Goal: Task Accomplishment & Management: Manage account settings

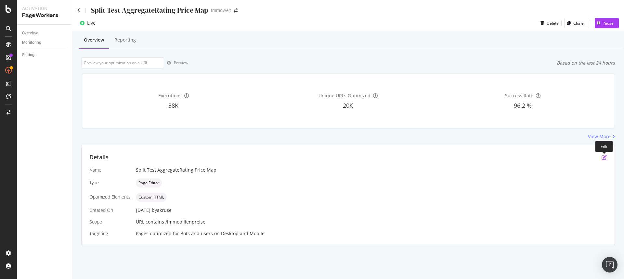
click at [602, 159] on icon "pen-to-square" at bounding box center [603, 157] width 5 height 5
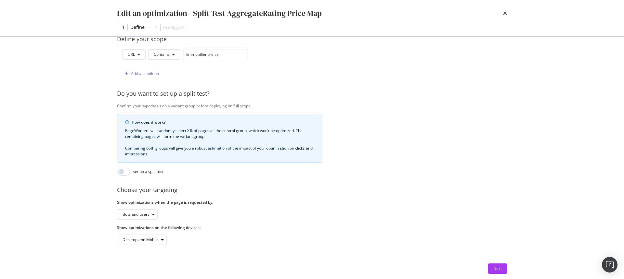
scroll to position [171, 0]
click at [499, 268] on div "Next" at bounding box center [497, 269] width 8 height 6
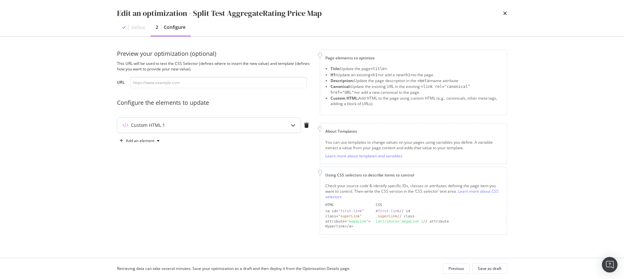
click at [292, 127] on icon "modal" at bounding box center [293, 125] width 5 height 5
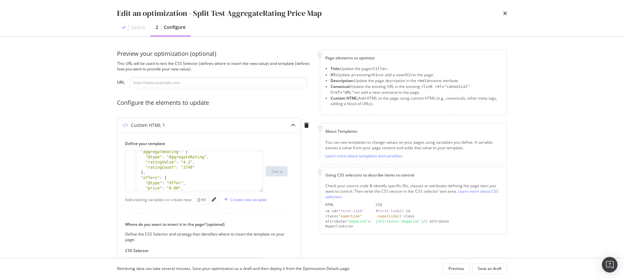
scroll to position [39, 0]
click at [178, 171] on div ""applicationCategory" : "Finance" , "aggregateRating" : { "@type" : "AggregateR…" at bounding box center [191, 173] width 132 height 51
type textarea "} </script>"
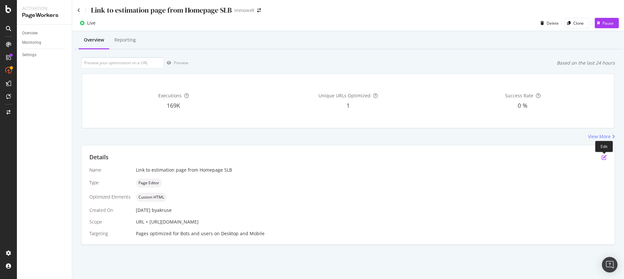
click at [605, 158] on icon "pen-to-square" at bounding box center [603, 157] width 5 height 5
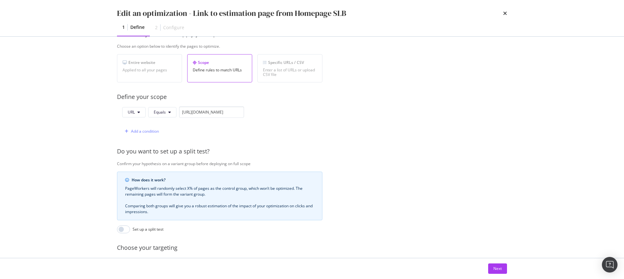
scroll to position [171, 0]
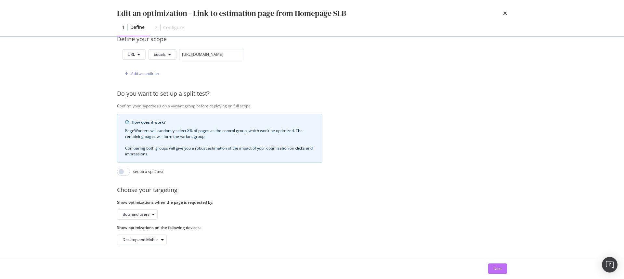
click at [495, 266] on div "Next" at bounding box center [497, 269] width 8 height 6
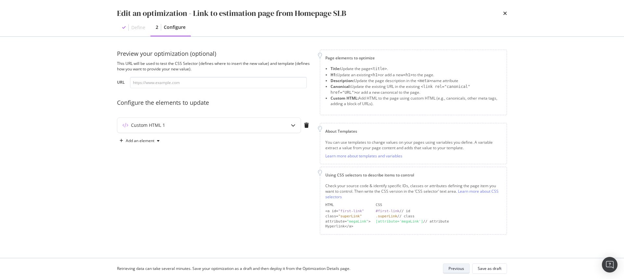
scroll to position [0, 0]
click at [292, 125] on icon "modal" at bounding box center [293, 125] width 5 height 5
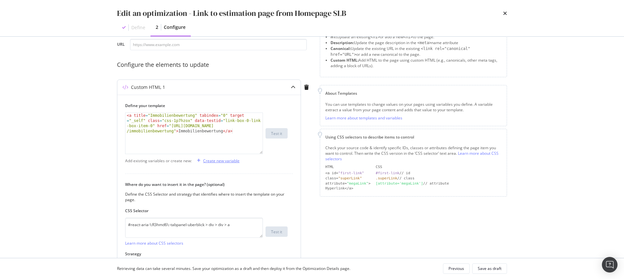
scroll to position [85, 0]
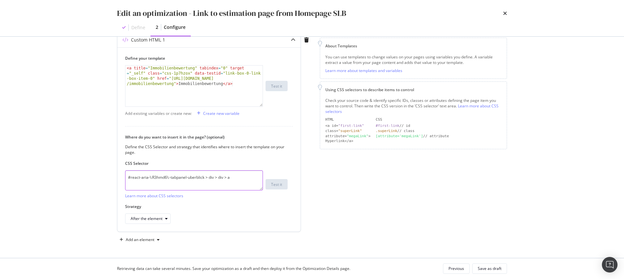
drag, startPoint x: 232, startPoint y: 177, endPoint x: 125, endPoint y: 178, distance: 107.5
click at [125, 178] on textarea "#react-aria-\:R3hmd6\:-tabpanel-uberblick > div > div > a" at bounding box center [194, 181] width 138 height 20
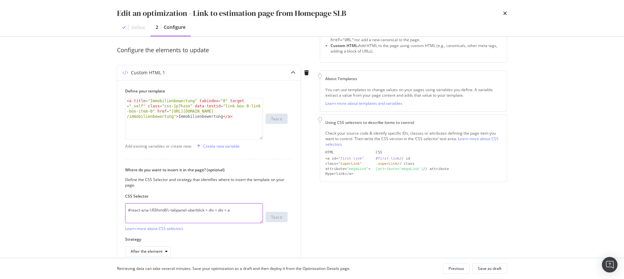
scroll to position [0, 0]
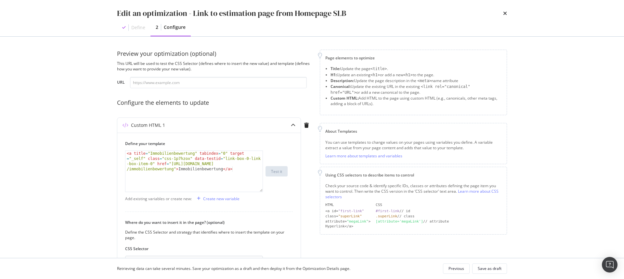
click at [507, 13] on div "Edit an optimization - Link to estimation page from Homepage SLB Define 2 Confi…" at bounding box center [312, 18] width 416 height 36
click at [506, 14] on icon "times" at bounding box center [505, 13] width 4 height 5
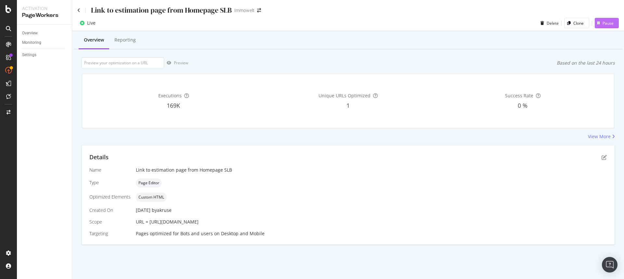
click at [610, 26] on div "Pause" at bounding box center [604, 23] width 19 height 10
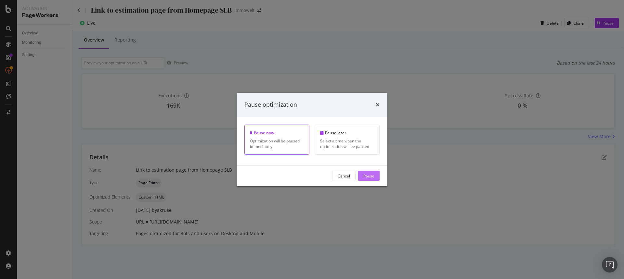
click at [369, 173] on div "Pause" at bounding box center [368, 176] width 11 height 10
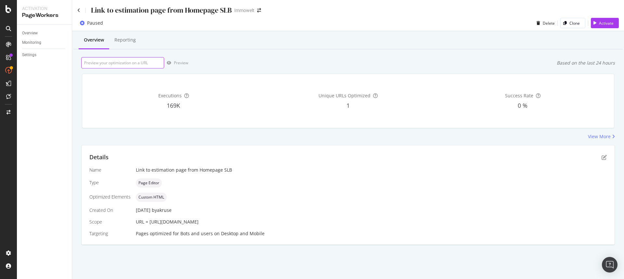
click at [113, 65] on input "url" at bounding box center [122, 62] width 83 height 11
paste input "https://www.immowelt.de/"
type input "https://www.immowelt.de/"
click at [187, 65] on div "Preview" at bounding box center [181, 63] width 14 height 6
click at [547, 22] on div "Delete" at bounding box center [549, 23] width 12 height 6
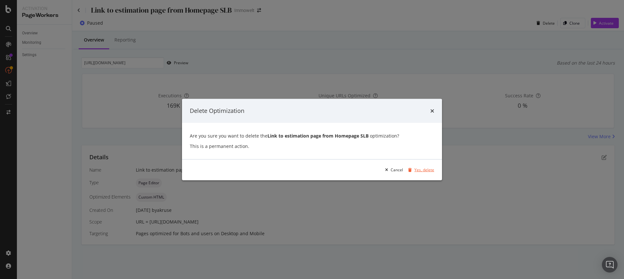
click at [423, 170] on div "Yes, delete" at bounding box center [424, 170] width 20 height 6
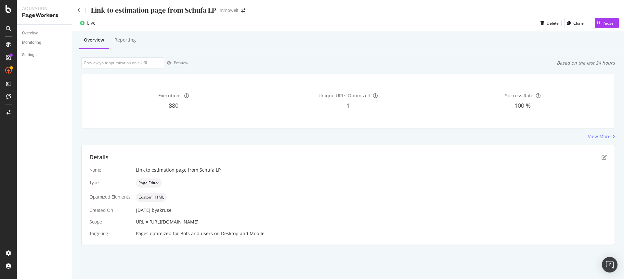
click at [409, 173] on div "Link to estimation page from Schufa LP" at bounding box center [371, 170] width 471 height 6
drag, startPoint x: 255, startPoint y: 223, endPoint x: 150, endPoint y: 222, distance: 105.6
click at [150, 222] on div "URL = https://www.immowelt.de/schufa-bonitaetscheck" at bounding box center [371, 222] width 471 height 6
copy span "https://www.immowelt.de/schufa-bonitaetscheck"
click at [604, 159] on icon "pen-to-square" at bounding box center [603, 157] width 5 height 5
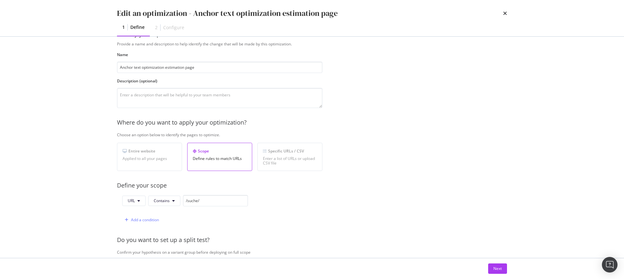
scroll to position [68, 0]
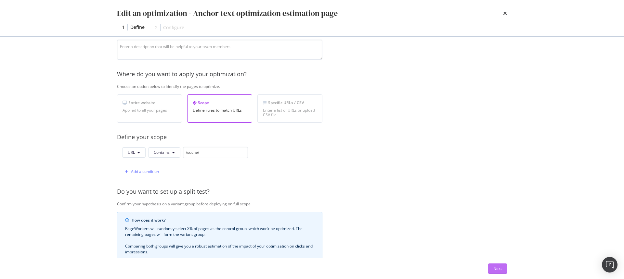
click at [492, 267] on button "Next" at bounding box center [497, 269] width 19 height 10
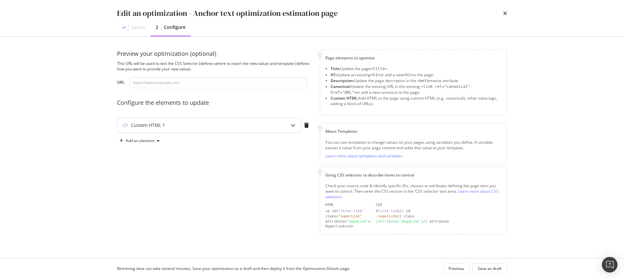
click at [292, 125] on icon "modal" at bounding box center [293, 125] width 5 height 5
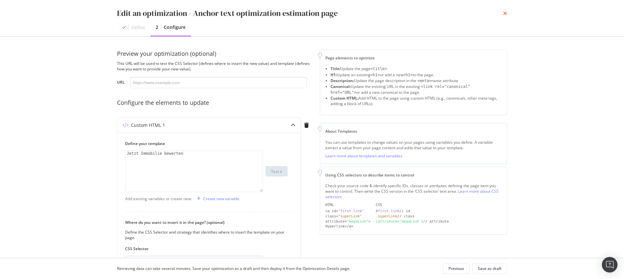
click at [506, 12] on icon "times" at bounding box center [505, 13] width 4 height 5
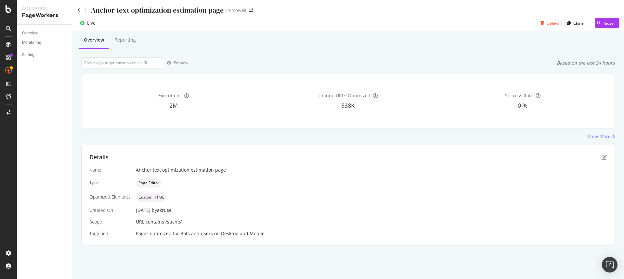
click at [552, 21] on div "Delete" at bounding box center [553, 23] width 12 height 6
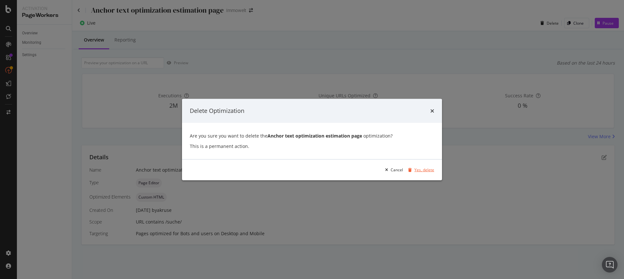
click at [420, 169] on div "Yes, delete" at bounding box center [424, 170] width 20 height 6
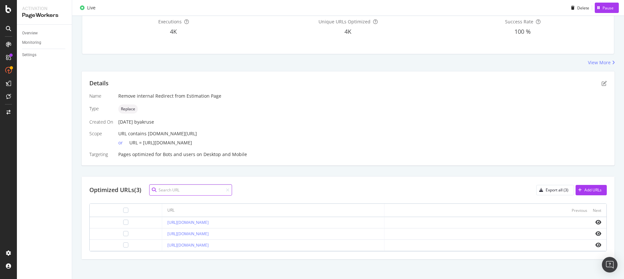
scroll to position [77, 0]
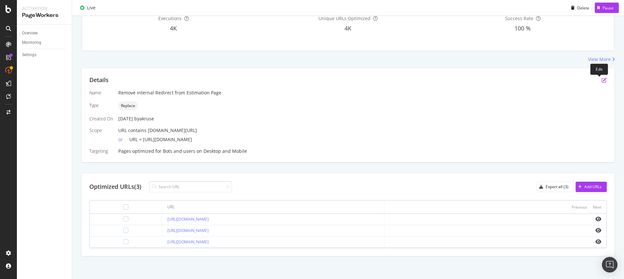
click at [601, 79] on icon "pen-to-square" at bounding box center [603, 80] width 5 height 5
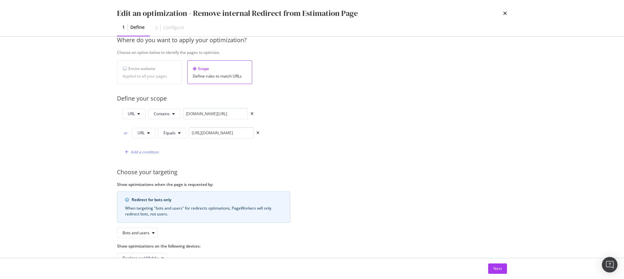
scroll to position [121, 0]
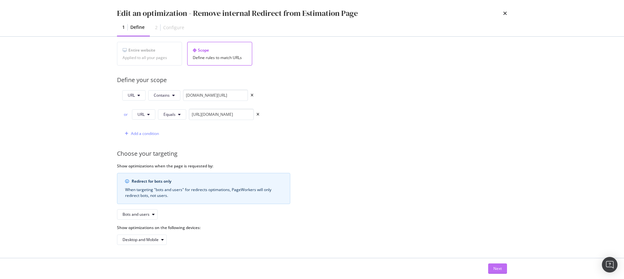
click at [496, 268] on div "Next" at bounding box center [497, 269] width 8 height 6
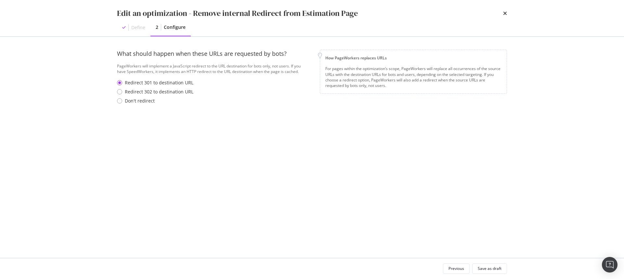
click at [507, 14] on div "Edit an optimization - Remove internal Redirect from Estimation Page Define 2 C…" at bounding box center [312, 18] width 416 height 36
click at [505, 14] on icon "times" at bounding box center [505, 13] width 4 height 5
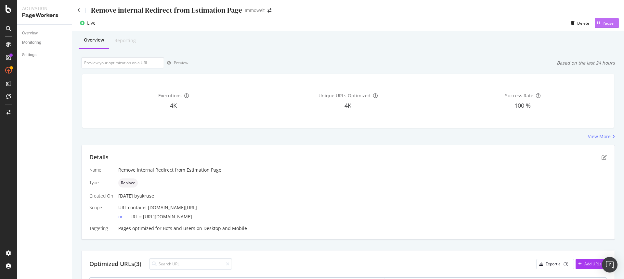
click at [602, 21] on div "Pause" at bounding box center [607, 23] width 11 height 6
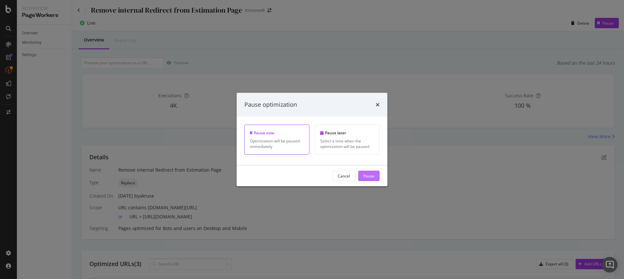
click at [369, 177] on div "Pause" at bounding box center [368, 176] width 11 height 6
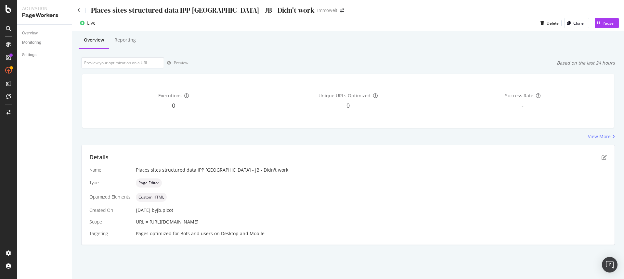
drag, startPoint x: 247, startPoint y: 222, endPoint x: 150, endPoint y: 223, distance: 96.8
click at [150, 223] on div "URL = [URL][DOMAIN_NAME]" at bounding box center [371, 222] width 471 height 6
copy span "[URL][DOMAIN_NAME]"
click at [354, 169] on div "Places sites structured data IPP [GEOGRAPHIC_DATA] - JB - Didn't work" at bounding box center [371, 170] width 471 height 6
click at [603, 157] on icon "pen-to-square" at bounding box center [603, 157] width 5 height 5
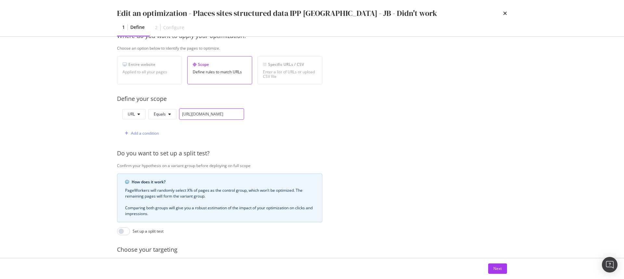
scroll to position [0, 20]
drag, startPoint x: 236, startPoint y: 116, endPoint x: 270, endPoint y: 117, distance: 34.4
click at [264, 116] on div "URL Equals https://www.immowelt.de/makler/augsburg Add a condition" at bounding box center [219, 124] width 205 height 31
click at [297, 119] on div "URL Equals https://www.immowelt.de/makler/augsburg Add a condition" at bounding box center [219, 124] width 205 height 31
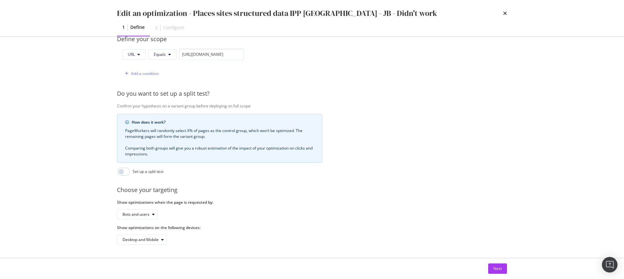
scroll to position [171, 0]
click at [496, 265] on div "Next" at bounding box center [497, 269] width 8 height 10
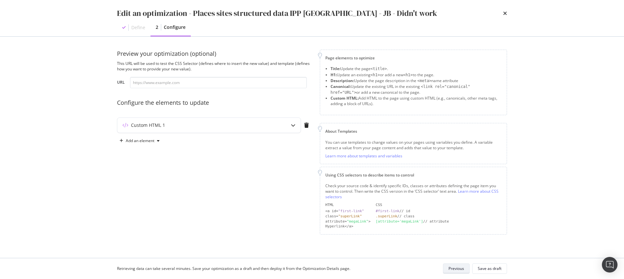
scroll to position [0, 0]
click at [294, 128] on div "modal" at bounding box center [293, 125] width 15 height 15
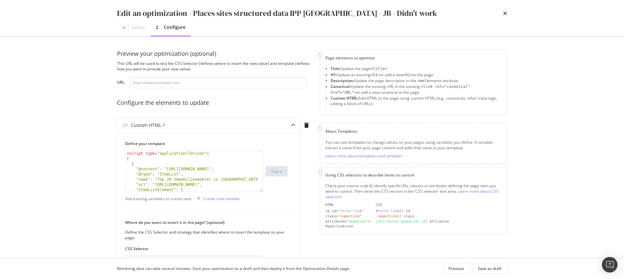
drag, startPoint x: 454, startPoint y: 22, endPoint x: 471, endPoint y: 19, distance: 17.8
click at [457, 22] on div "Define 2 Configure" at bounding box center [312, 28] width 390 height 18
click at [505, 12] on icon "times" at bounding box center [505, 13] width 4 height 5
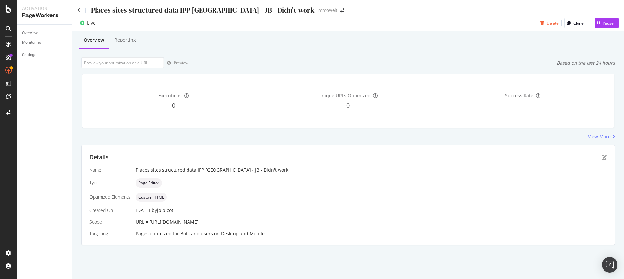
click at [553, 21] on div "Delete" at bounding box center [553, 23] width 12 height 6
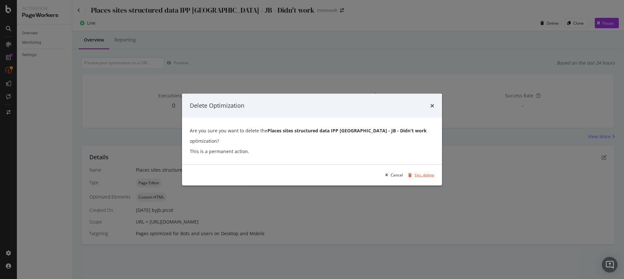
click at [421, 173] on div "Yes, delete" at bounding box center [424, 176] width 20 height 6
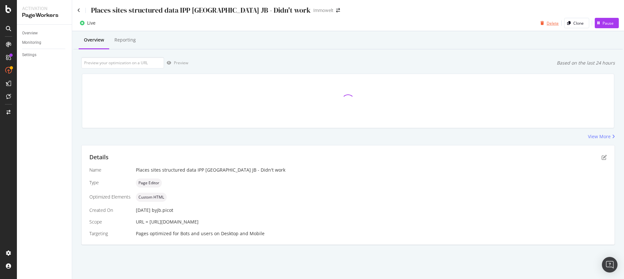
click at [555, 24] on div "Delete" at bounding box center [553, 23] width 12 height 6
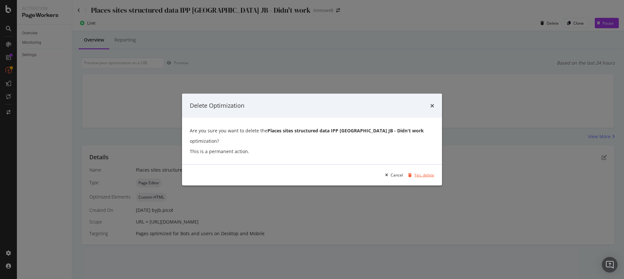
click at [418, 173] on div "Yes, delete" at bounding box center [424, 176] width 20 height 6
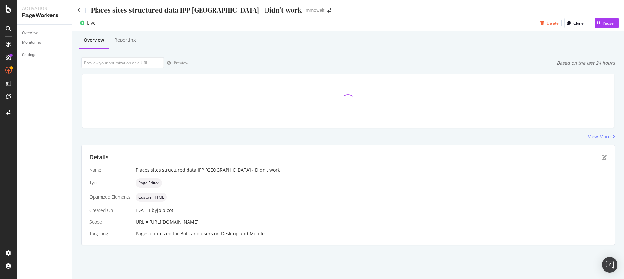
click at [546, 23] on div "button" at bounding box center [542, 23] width 9 height 4
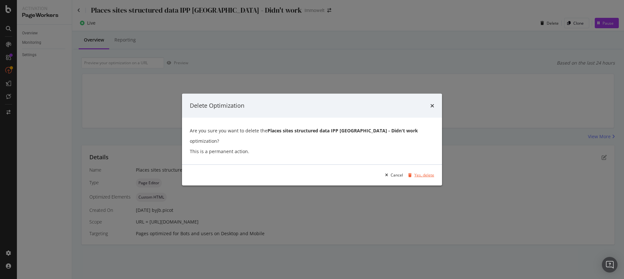
click at [422, 173] on div "Yes, delete" at bounding box center [424, 176] width 20 height 6
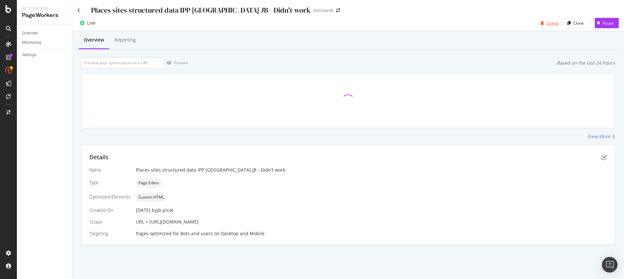
click at [553, 23] on div "Delete" at bounding box center [553, 23] width 12 height 6
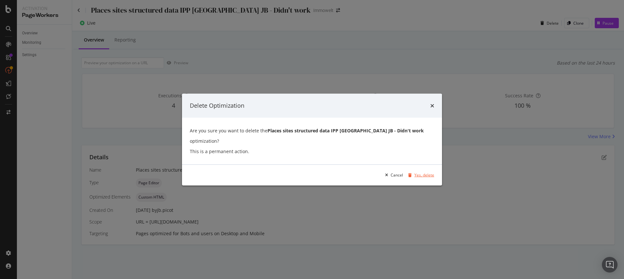
click at [426, 173] on div "Yes, delete" at bounding box center [424, 176] width 20 height 6
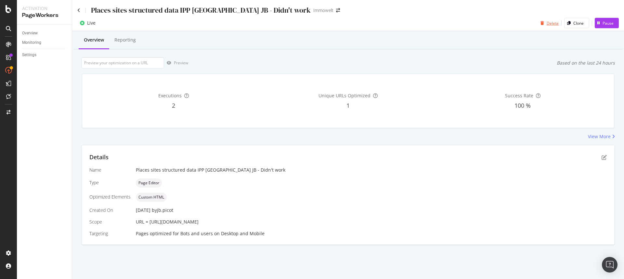
click at [550, 22] on div "Delete" at bounding box center [553, 23] width 12 height 6
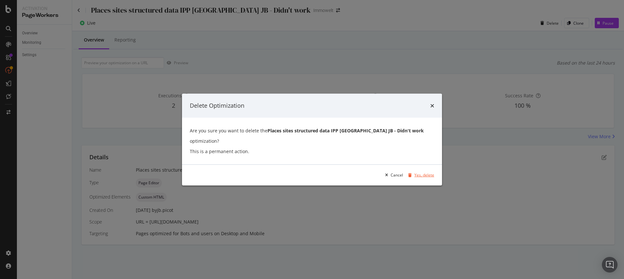
click at [425, 173] on div "Yes, delete" at bounding box center [424, 176] width 20 height 6
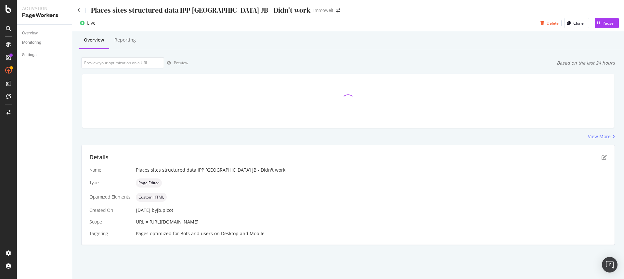
click at [544, 23] on icon "button" at bounding box center [542, 23] width 4 height 4
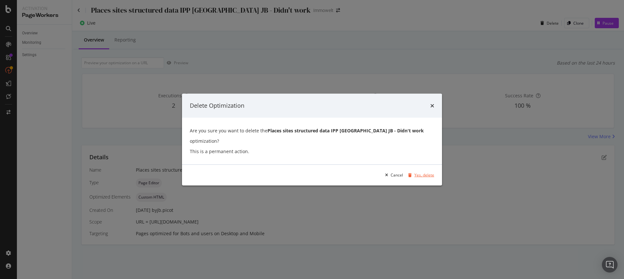
click at [425, 173] on div "Yes, delete" at bounding box center [424, 176] width 20 height 6
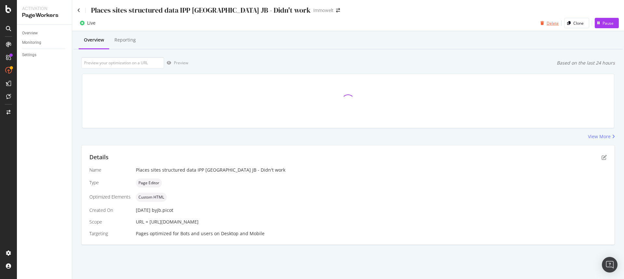
click at [553, 23] on div "Delete" at bounding box center [553, 23] width 12 height 6
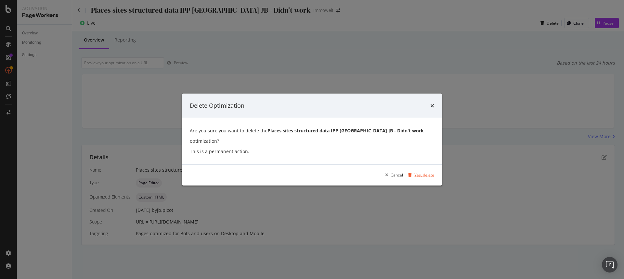
click at [419, 170] on div "Yes, delete" at bounding box center [419, 175] width 29 height 10
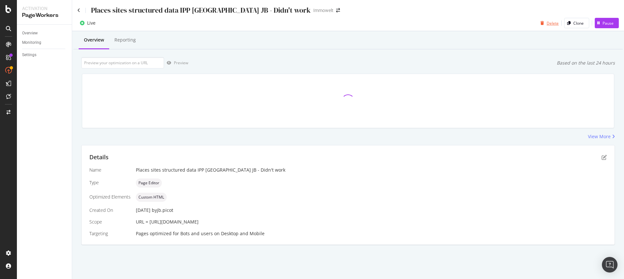
click at [548, 23] on div "Delete" at bounding box center [553, 23] width 12 height 6
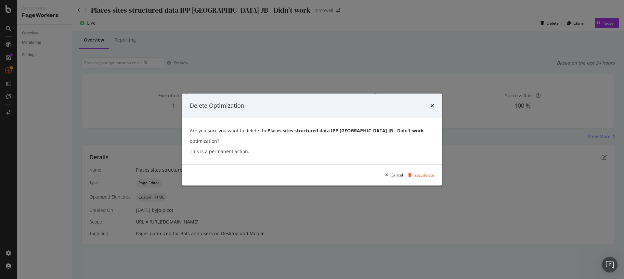
click at [429, 173] on div "Yes, delete" at bounding box center [424, 176] width 20 height 6
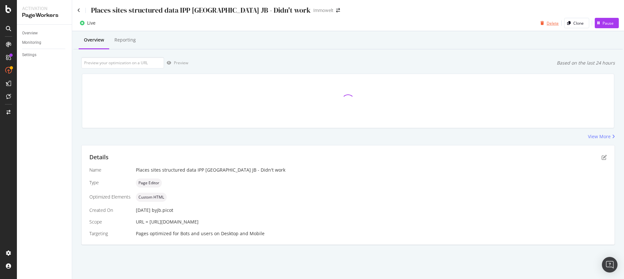
click at [546, 21] on div "button" at bounding box center [542, 23] width 9 height 4
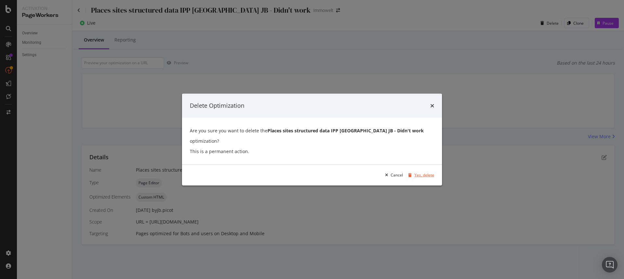
click at [430, 173] on div "Yes, delete" at bounding box center [424, 176] width 20 height 6
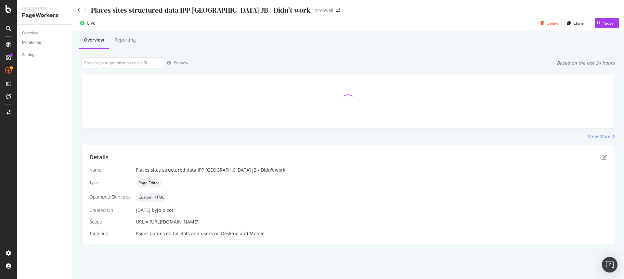
click at [550, 23] on div "Delete" at bounding box center [553, 23] width 12 height 6
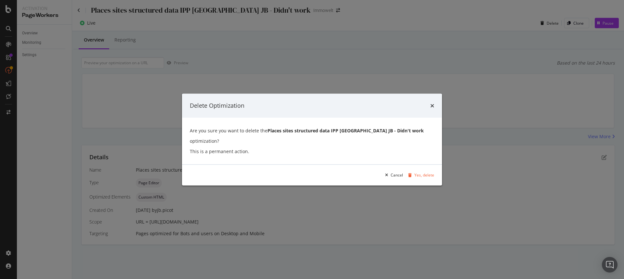
click at [427, 177] on div "Cancel Yes, delete" at bounding box center [312, 175] width 260 height 21
click at [428, 173] on div "Yes, delete" at bounding box center [424, 176] width 20 height 6
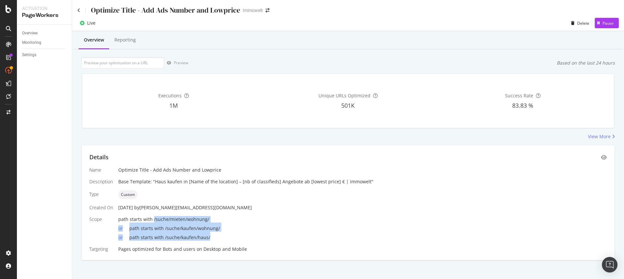
drag, startPoint x: 210, startPoint y: 237, endPoint x: 153, endPoint y: 222, distance: 59.6
click at [153, 222] on div "path starts with /suche/mieten/wohnung/ or path starts with /suche/kaufen/wohnu…" at bounding box center [362, 228] width 488 height 25
click at [174, 221] on span "path starts with /suche/mieten/wohnung/" at bounding box center [163, 219] width 91 height 6
drag, startPoint x: 210, startPoint y: 219, endPoint x: 152, endPoint y: 218, distance: 57.2
click at [152, 218] on div "path starts with /suche/mieten/wohnung/" at bounding box center [362, 219] width 488 height 6
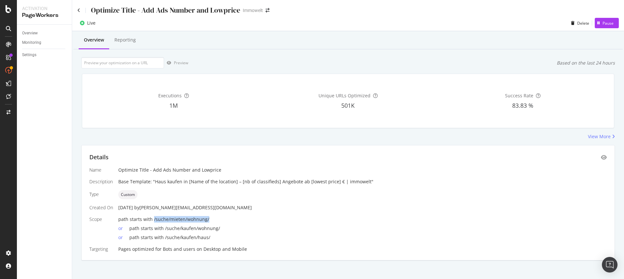
copy span "/suche/mieten/wohnung/"
click at [227, 224] on div "or path starts with /suche/kaufen/wohnung/" at bounding box center [362, 227] width 488 height 9
drag, startPoint x: 221, startPoint y: 229, endPoint x: 164, endPoint y: 230, distance: 56.6
click at [164, 230] on div "or path starts with /suche/kaufen/wohnung/" at bounding box center [362, 227] width 488 height 9
copy span "/suche/kaufen/wohnung/"
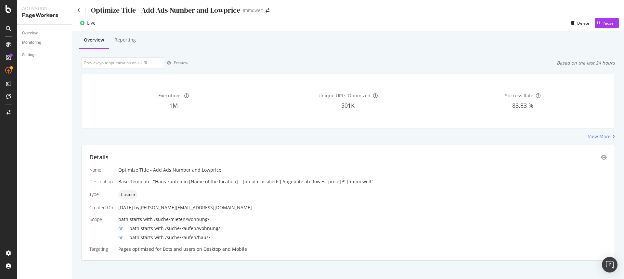
click at [201, 240] on span "path starts with /suche/kaufen/haus/" at bounding box center [169, 238] width 81 height 6
drag, startPoint x: 211, startPoint y: 239, endPoint x: 163, endPoint y: 240, distance: 47.8
click at [163, 240] on div "or path starts with /suche/kaufen/haus/" at bounding box center [362, 236] width 488 height 9
copy span "/suche/kaufen/haus/"
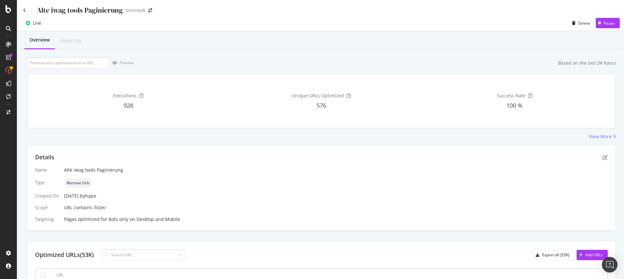
scroll to position [0, 55]
click at [601, 156] on icon "pen-to-square" at bounding box center [603, 157] width 5 height 5
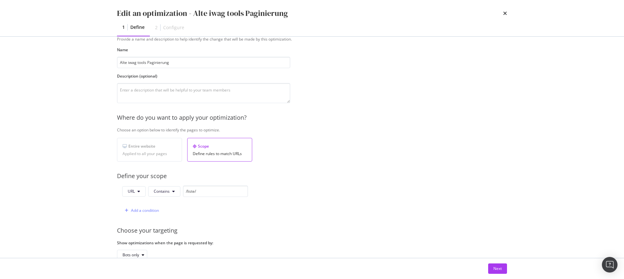
scroll to position [65, 0]
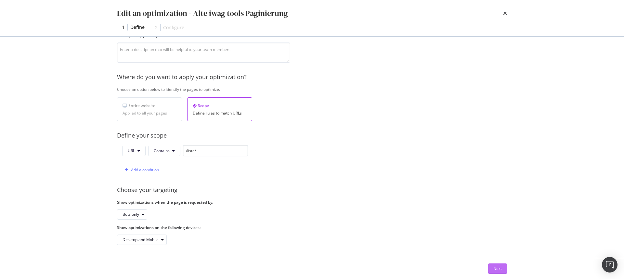
click at [497, 269] on div "Next" at bounding box center [497, 269] width 8 height 6
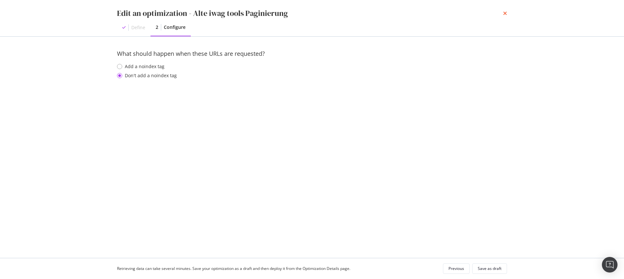
click at [506, 12] on icon "times" at bounding box center [505, 13] width 4 height 5
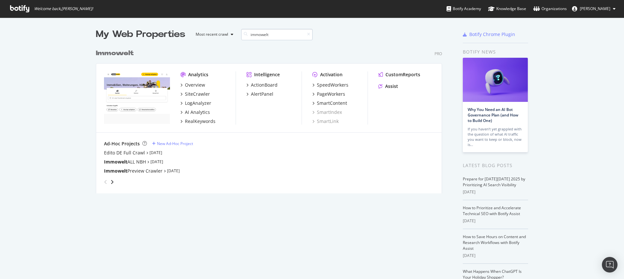
scroll to position [148, 346]
type input "immowelt"
click at [191, 94] on div "SiteCrawler" at bounding box center [197, 94] width 25 height 6
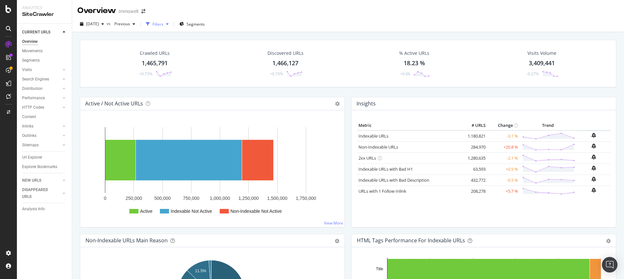
click at [171, 25] on div "button" at bounding box center [167, 24] width 8 height 4
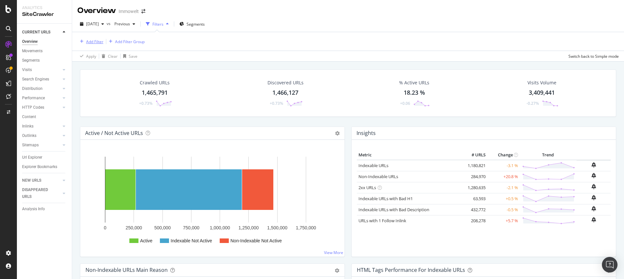
click at [82, 43] on icon "button" at bounding box center [82, 42] width 4 height 4
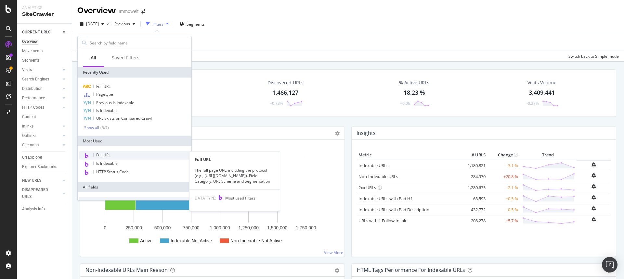
click at [103, 155] on span "Full URL" at bounding box center [103, 155] width 14 height 6
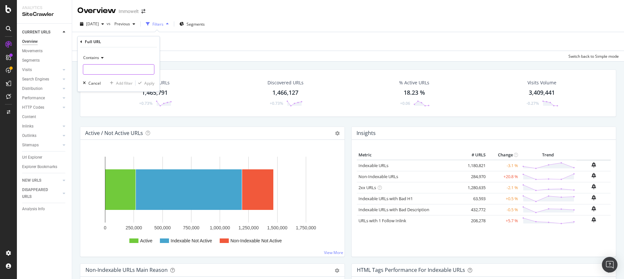
click at [103, 69] on input "text" at bounding box center [118, 69] width 71 height 10
type input "/liste"
click at [148, 83] on div "Apply" at bounding box center [149, 84] width 10 height 6
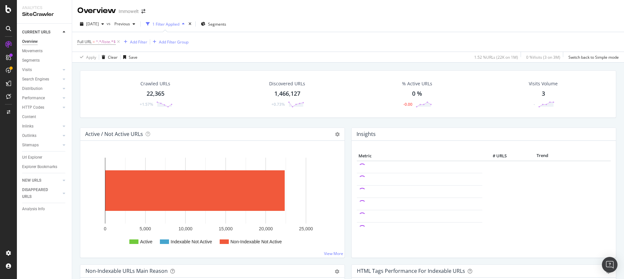
click at [159, 99] on div "Crawled URLs 22,365 +1.57%" at bounding box center [155, 94] width 47 height 34
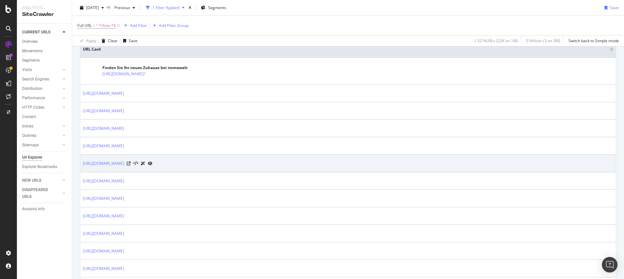
scroll to position [204, 0]
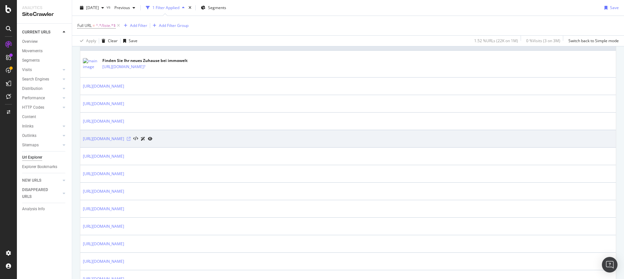
click at [131, 139] on icon at bounding box center [129, 139] width 4 height 4
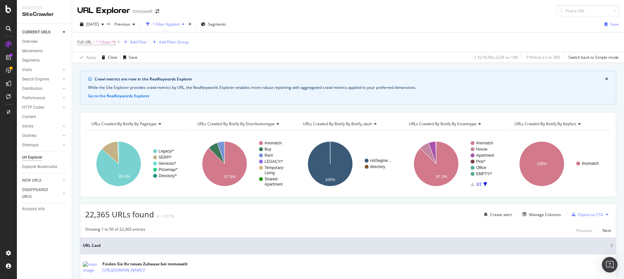
scroll to position [254, 0]
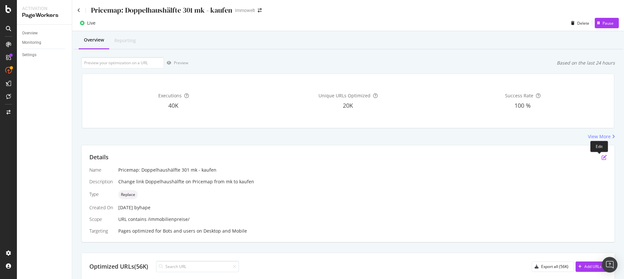
click at [601, 157] on icon "pen-to-square" at bounding box center [603, 157] width 5 height 5
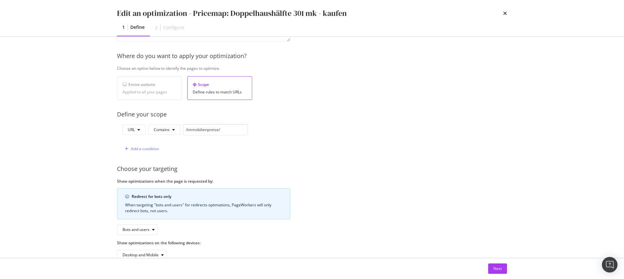
scroll to position [101, 0]
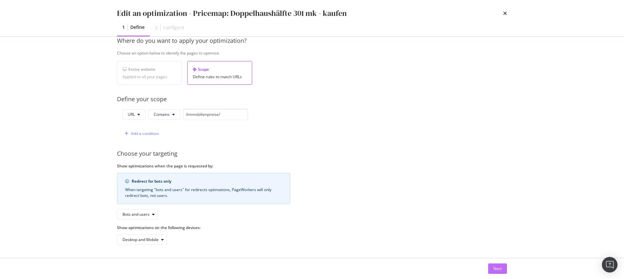
click at [493, 265] on button "Next" at bounding box center [497, 269] width 19 height 10
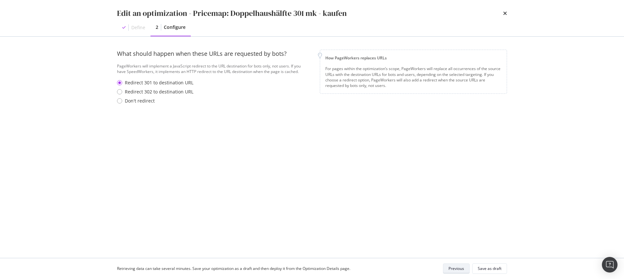
scroll to position [0, 0]
click at [505, 13] on icon "times" at bounding box center [505, 13] width 4 height 5
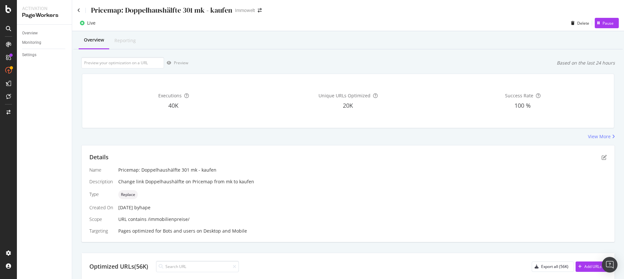
click at [547, 42] on div "Overview Reporting" at bounding box center [347, 41] width 549 height 18
click at [602, 22] on div "Pause" at bounding box center [607, 23] width 11 height 6
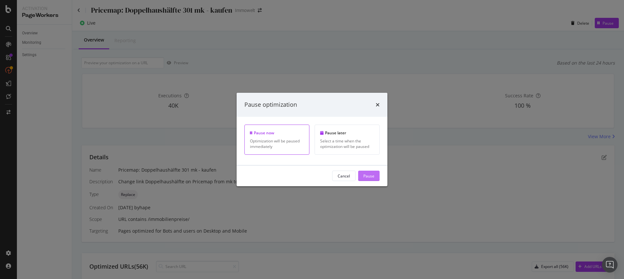
click at [365, 174] on div "Pause" at bounding box center [368, 176] width 11 height 6
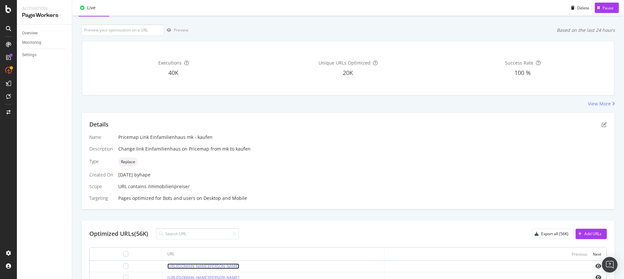
scroll to position [11, 0]
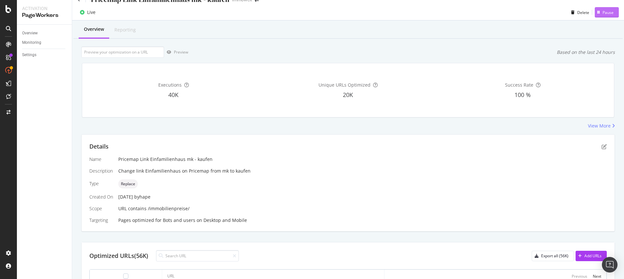
click at [602, 12] on div "Pause" at bounding box center [607, 13] width 11 height 6
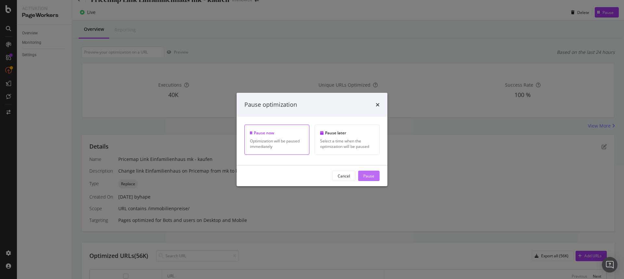
click at [367, 174] on div "Pause" at bounding box center [368, 176] width 11 height 6
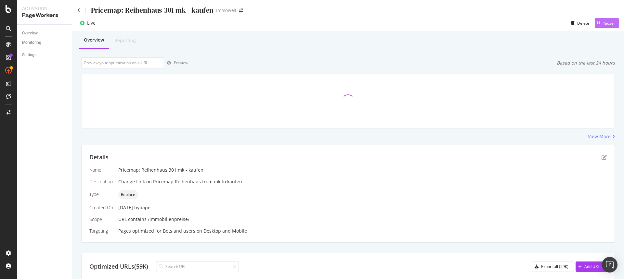
click at [603, 24] on div "Pause" at bounding box center [607, 23] width 11 height 6
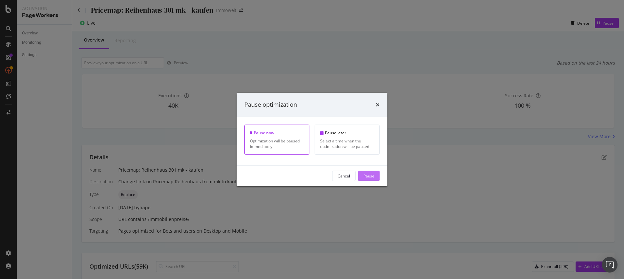
click at [366, 174] on div "Pause" at bounding box center [368, 176] width 11 height 6
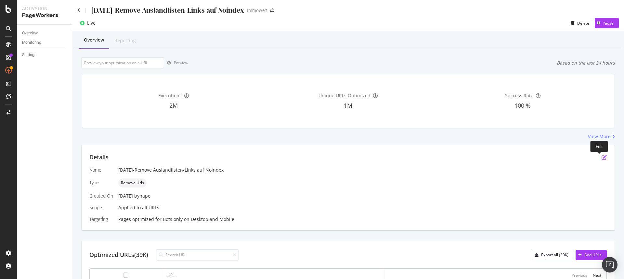
click at [601, 157] on icon "pen-to-square" at bounding box center [603, 157] width 5 height 5
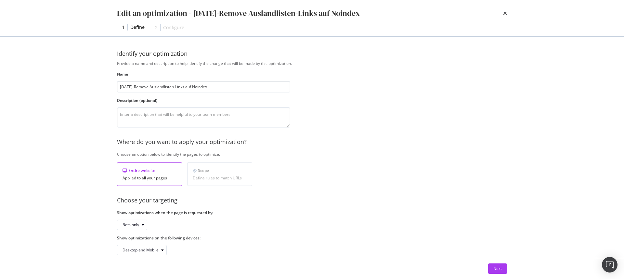
scroll to position [10, 0]
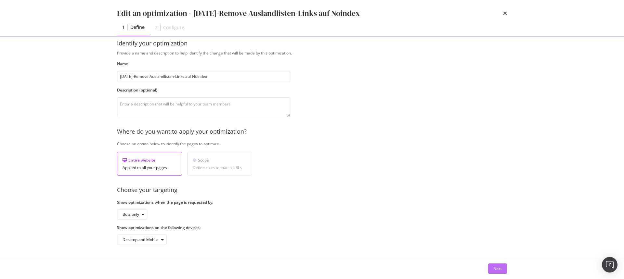
click at [498, 269] on div "Next" at bounding box center [497, 269] width 8 height 6
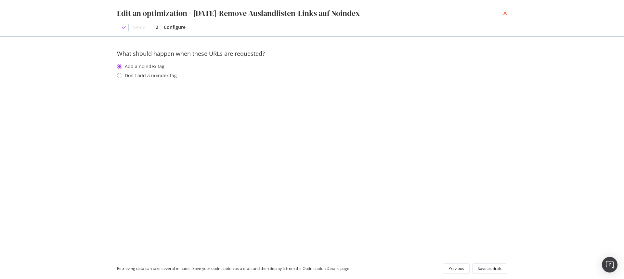
click at [506, 11] on icon "times" at bounding box center [505, 13] width 4 height 5
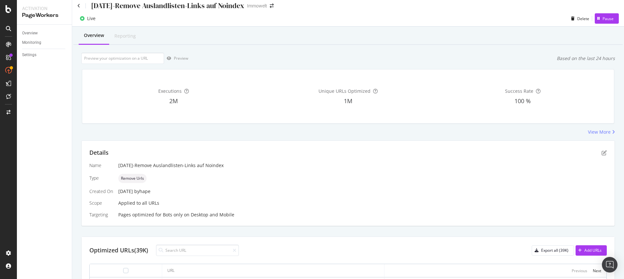
scroll to position [4, 0]
click at [31, 42] on div "Monitoring" at bounding box center [31, 42] width 19 height 7
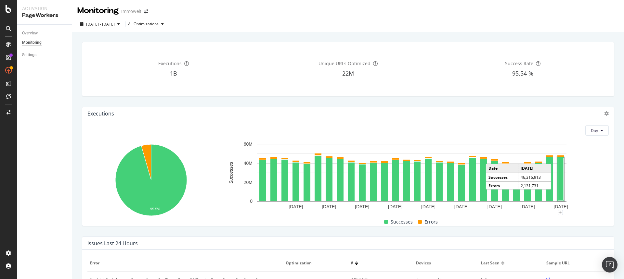
click at [558, 188] on rect "A chart." at bounding box center [560, 180] width 5 height 42
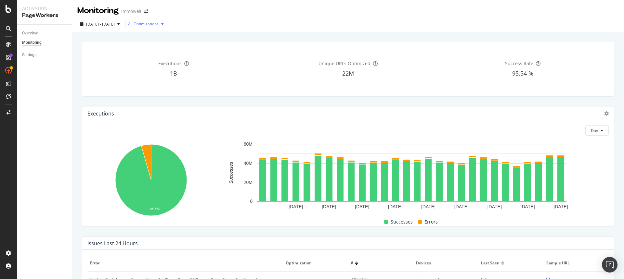
click at [159, 26] on div "All Optimizations" at bounding box center [143, 24] width 31 height 4
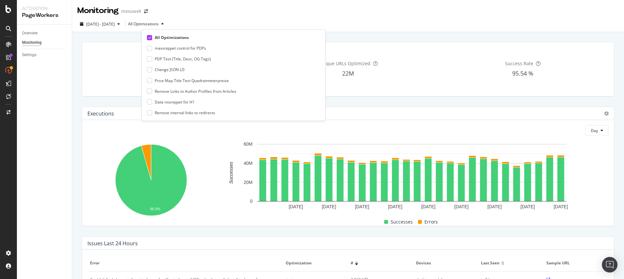
click at [150, 37] on icon at bounding box center [149, 37] width 3 height 3
click at [149, 103] on div at bounding box center [149, 102] width 5 height 5
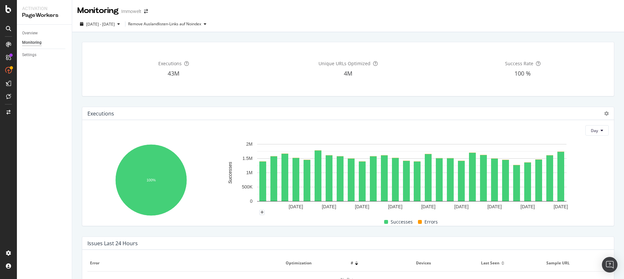
click at [248, 199] on rect "A chart." at bounding box center [411, 177] width 387 height 72
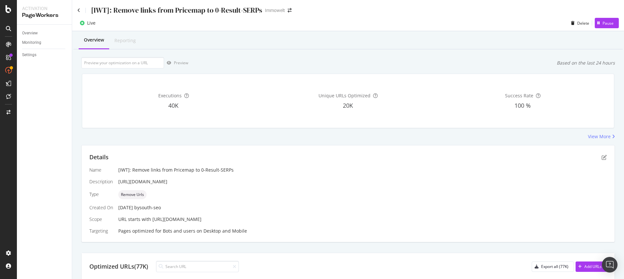
drag, startPoint x: 231, startPoint y: 181, endPoint x: 114, endPoint y: 180, distance: 116.7
click at [114, 180] on div "Name [IWT]: Remove links from Pricemap to 0-Result-SERPs Description https://av…" at bounding box center [347, 201] width 517 height 68
copy div "https://avivgroup.atlassian.net/browse/MAN-4489"
click at [604, 23] on div "Pause" at bounding box center [607, 23] width 11 height 6
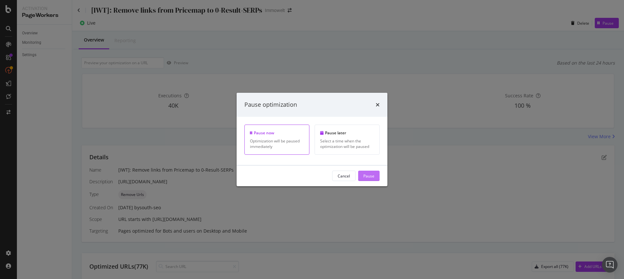
click at [367, 177] on div "Pause" at bounding box center [368, 176] width 11 height 6
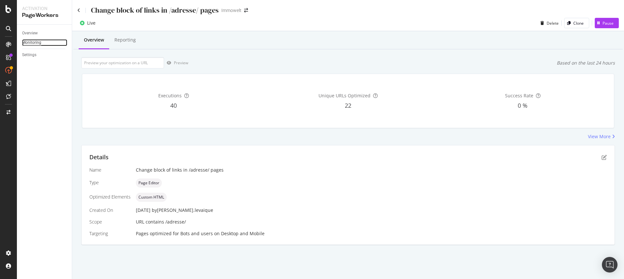
click at [38, 43] on div "Monitoring" at bounding box center [31, 42] width 19 height 7
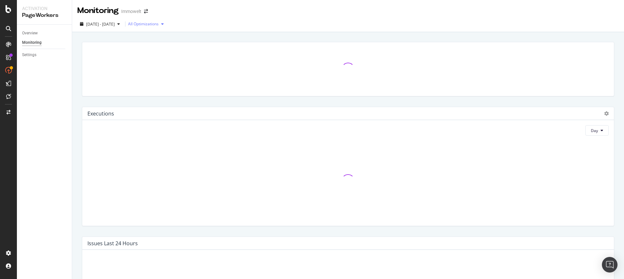
click at [156, 22] on div "All Optimizations" at bounding box center [143, 24] width 31 height 4
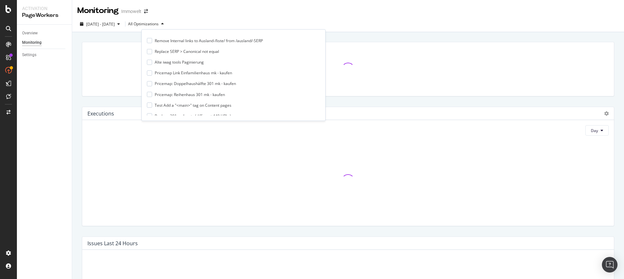
scroll to position [549, 0]
click at [150, 83] on div at bounding box center [149, 80] width 5 height 5
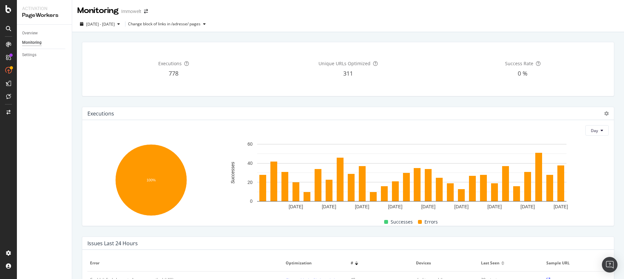
click at [221, 225] on div "Successes Errors" at bounding box center [411, 222] width 390 height 8
click at [35, 31] on div "Overview" at bounding box center [30, 33] width 16 height 7
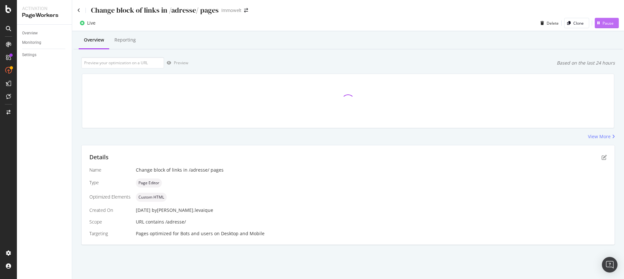
click at [608, 22] on div "Pause" at bounding box center [607, 23] width 11 height 6
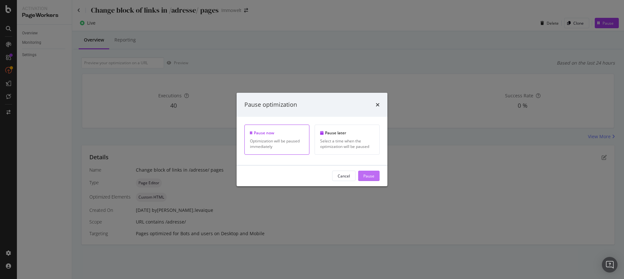
click at [375, 174] on button "Pause" at bounding box center [368, 176] width 21 height 10
